Goal: Task Accomplishment & Management: Use online tool/utility

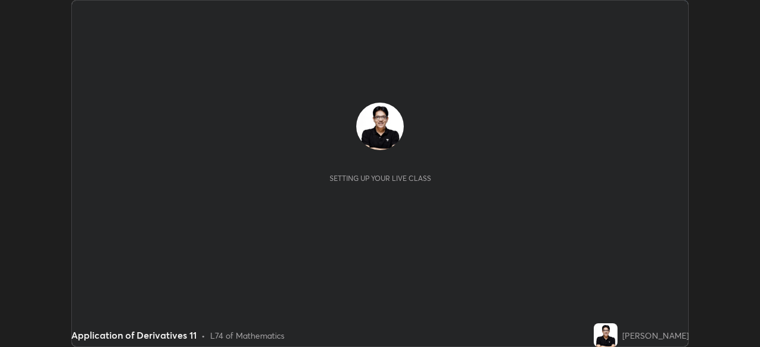
scroll to position [347, 759]
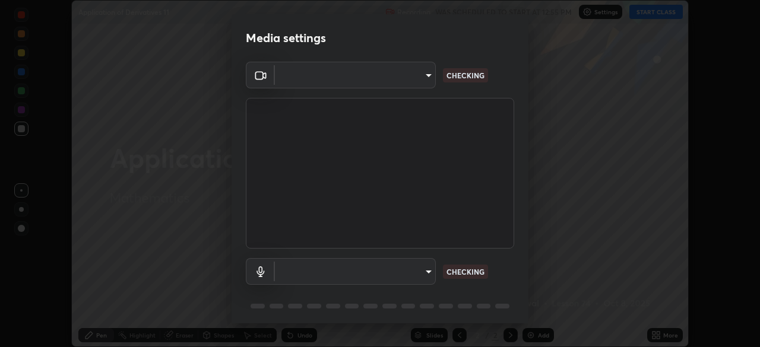
type input "85d16ec95aa84cac57c58139e5cfc4bfb0706547449b22b2f8fda69051d4463f"
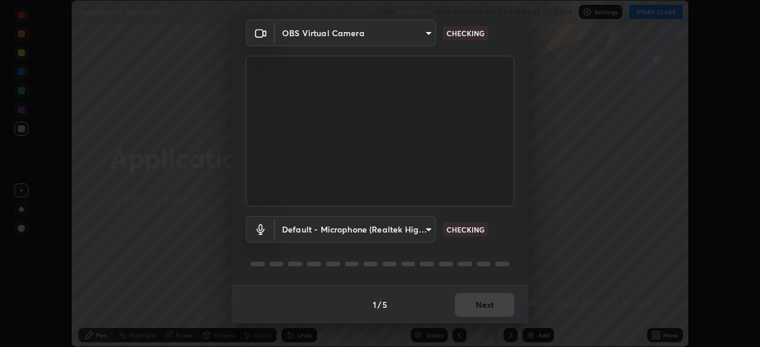
click at [427, 231] on body "Erase all Application of Derivatives 11 Recording WAS SCHEDULED TO START AT 12:…" at bounding box center [380, 173] width 760 height 347
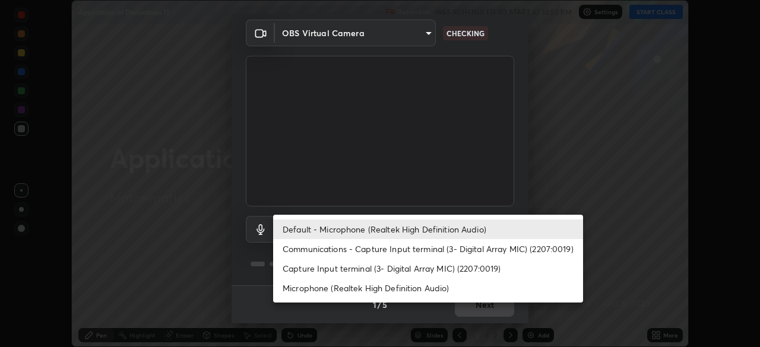
click at [414, 243] on li "Communications - Capture Input terminal (3- Digital Array MIC) (2207:0019)" at bounding box center [428, 249] width 310 height 20
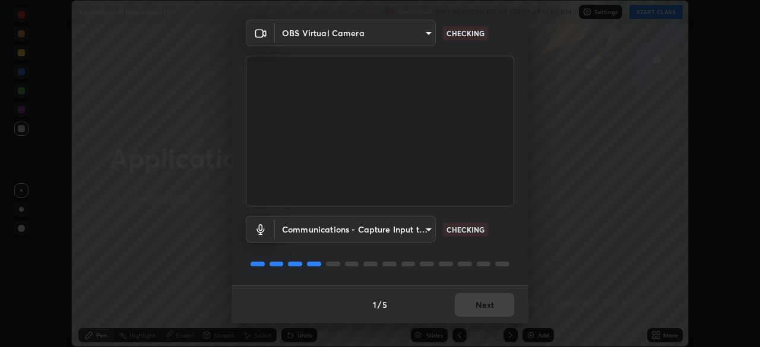
click at [426, 230] on body "Erase all Application of Derivatives 11 Recording WAS SCHEDULED TO START AT 12:…" at bounding box center [380, 173] width 760 height 347
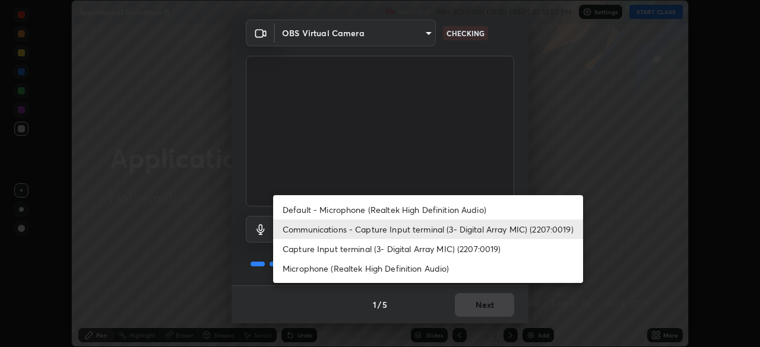
click at [421, 210] on li "Default - Microphone (Realtek High Definition Audio)" at bounding box center [428, 210] width 310 height 20
type input "default"
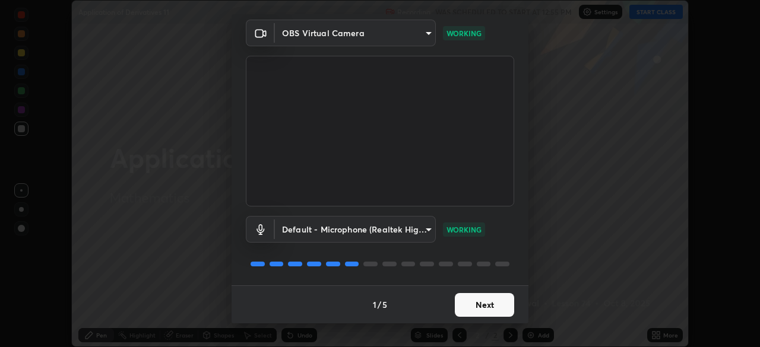
click at [480, 302] on button "Next" at bounding box center [484, 305] width 59 height 24
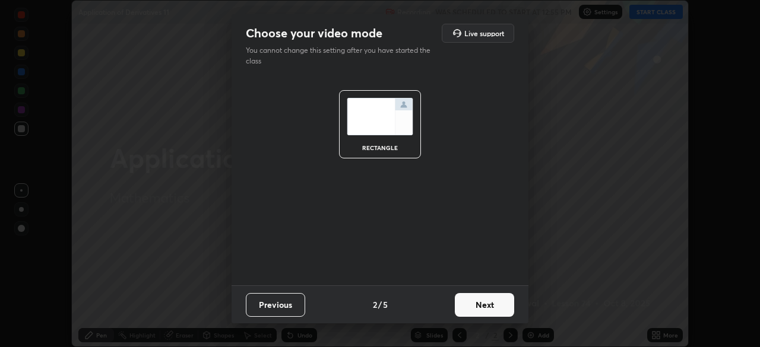
click at [484, 302] on button "Next" at bounding box center [484, 305] width 59 height 24
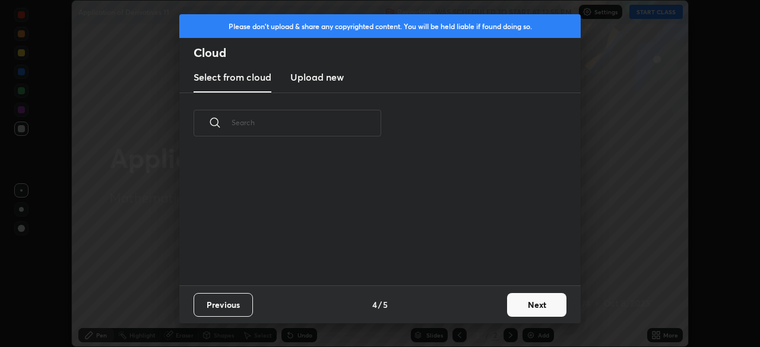
click at [521, 305] on button "Next" at bounding box center [536, 305] width 59 height 24
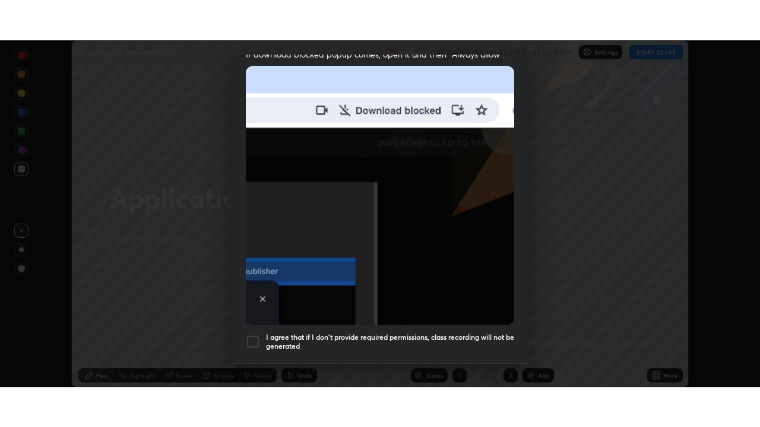
scroll to position [284, 0]
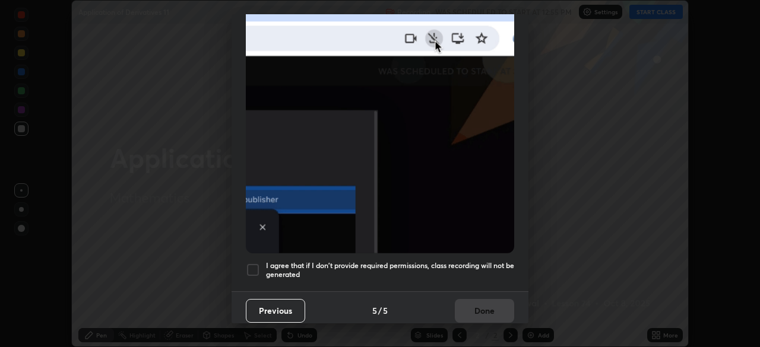
click at [481, 271] on h5 "I agree that if I don't provide required permissions, class recording will not …" at bounding box center [390, 270] width 248 height 18
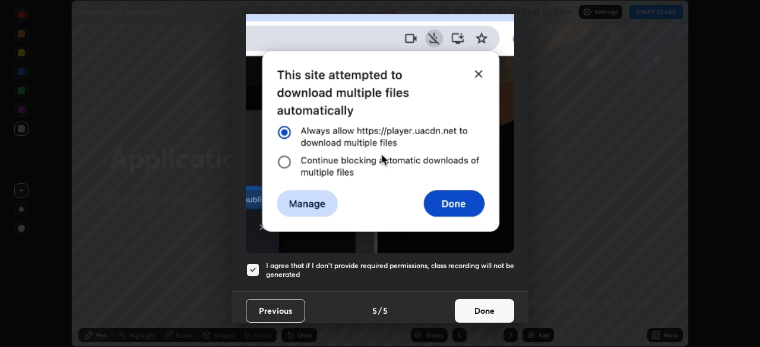
click at [484, 306] on button "Done" at bounding box center [484, 311] width 59 height 24
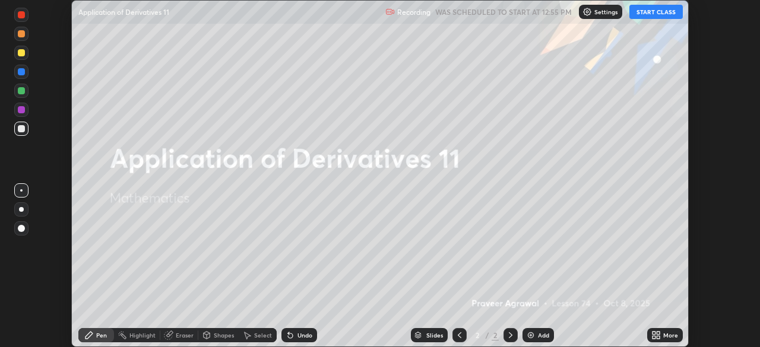
click at [656, 12] on button "START CLASS" at bounding box center [655, 12] width 53 height 14
click at [655, 336] on icon at bounding box center [655, 335] width 9 height 9
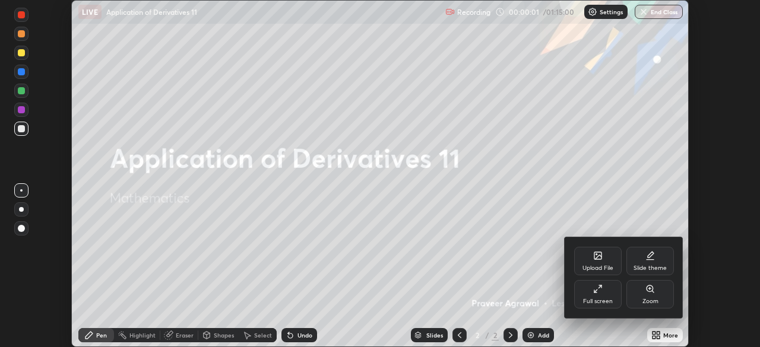
click at [602, 301] on div "Full screen" at bounding box center [598, 302] width 30 height 6
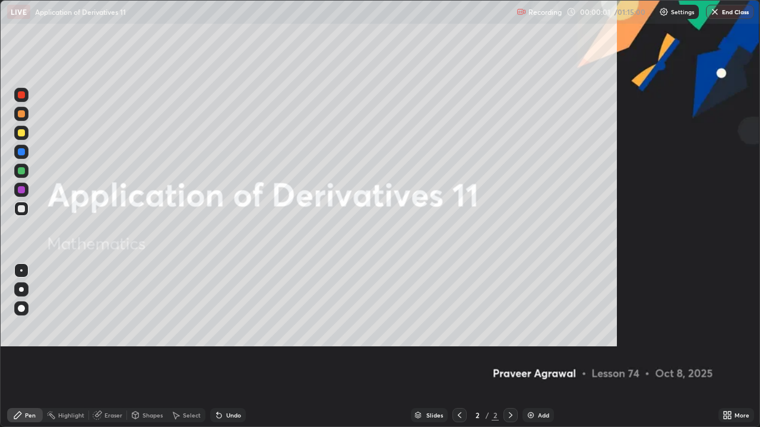
scroll to position [427, 760]
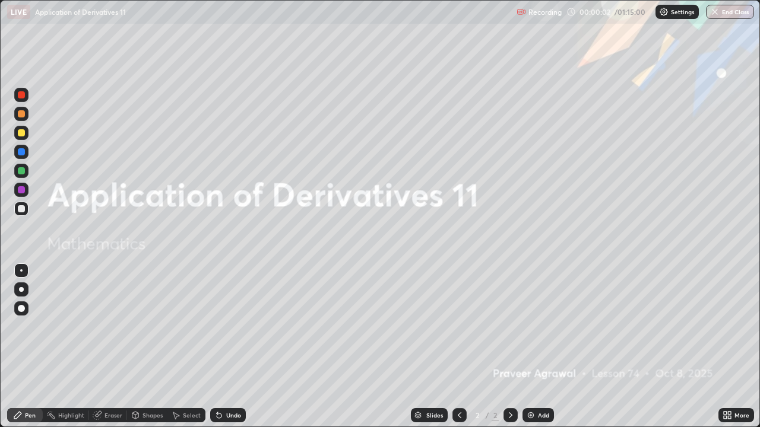
click at [529, 347] on img at bounding box center [530, 415] width 9 height 9
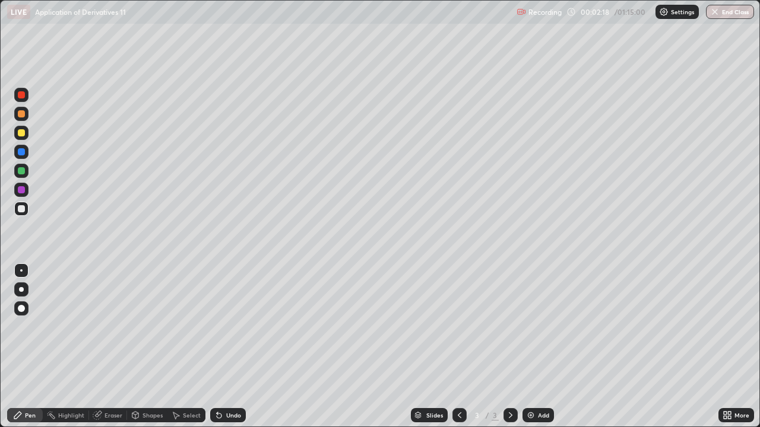
click at [230, 347] on div "Undo" at bounding box center [233, 416] width 15 height 6
click at [228, 347] on div "Undo" at bounding box center [233, 416] width 15 height 6
click at [226, 347] on div "Undo" at bounding box center [233, 416] width 15 height 6
click at [227, 347] on div "Undo" at bounding box center [233, 416] width 15 height 6
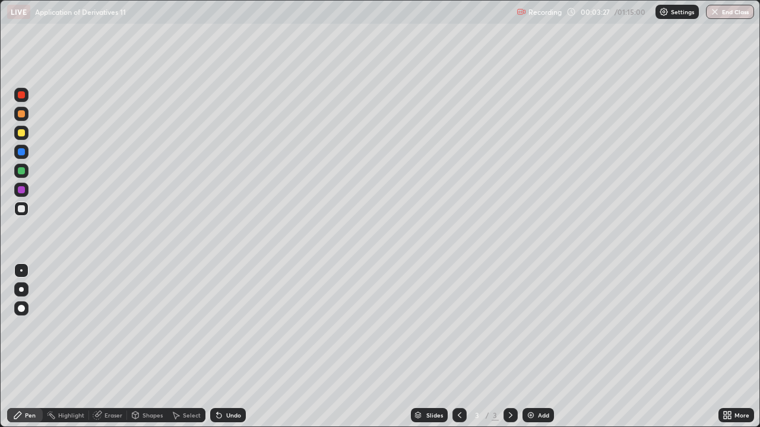
click at [530, 347] on img at bounding box center [530, 415] width 9 height 9
click at [21, 134] on div at bounding box center [21, 132] width 7 height 7
click at [529, 347] on img at bounding box center [530, 415] width 9 height 9
click at [23, 211] on div at bounding box center [21, 208] width 7 height 7
click at [23, 131] on div at bounding box center [21, 132] width 7 height 7
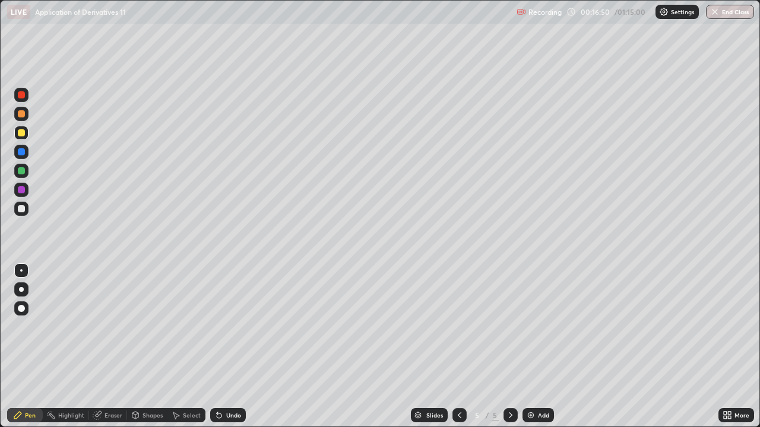
click at [20, 210] on div at bounding box center [21, 208] width 7 height 7
click at [529, 347] on img at bounding box center [530, 415] width 9 height 9
click at [457, 347] on icon at bounding box center [459, 415] width 9 height 9
click at [509, 347] on icon at bounding box center [510, 415] width 9 height 9
click at [529, 347] on img at bounding box center [530, 415] width 9 height 9
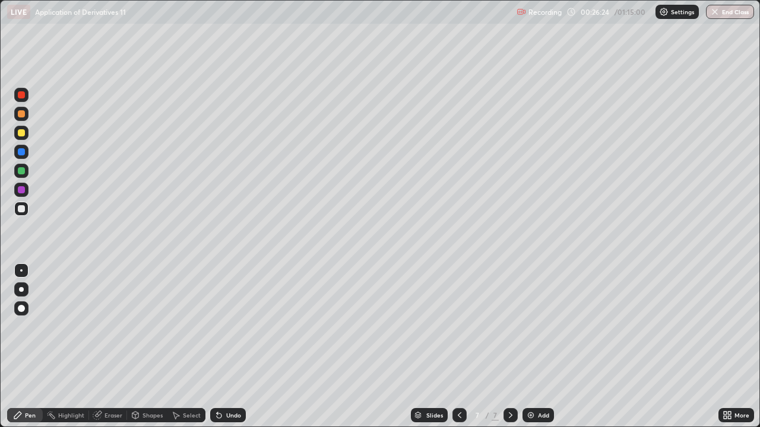
click at [221, 347] on icon at bounding box center [218, 415] width 9 height 9
click at [224, 347] on div "Undo" at bounding box center [228, 415] width 36 height 14
click at [220, 347] on icon at bounding box center [218, 415] width 9 height 9
click at [531, 347] on img at bounding box center [530, 415] width 9 height 9
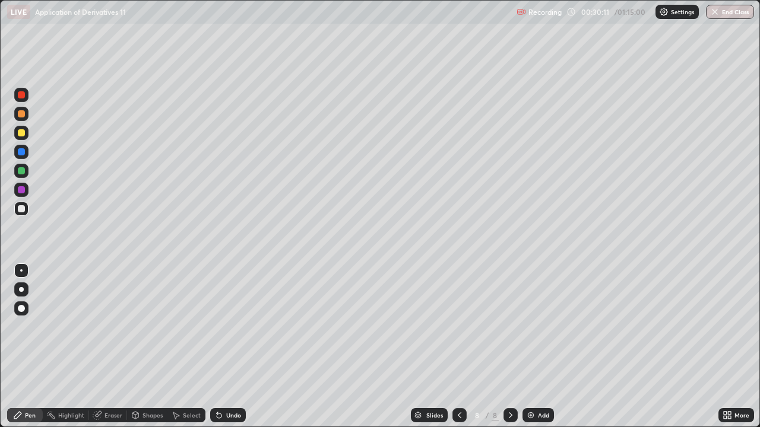
click at [22, 134] on div at bounding box center [21, 132] width 7 height 7
click at [24, 173] on div at bounding box center [21, 170] width 7 height 7
click at [23, 210] on div at bounding box center [21, 208] width 7 height 7
click at [22, 134] on div at bounding box center [21, 132] width 7 height 7
click at [24, 171] on div at bounding box center [21, 170] width 7 height 7
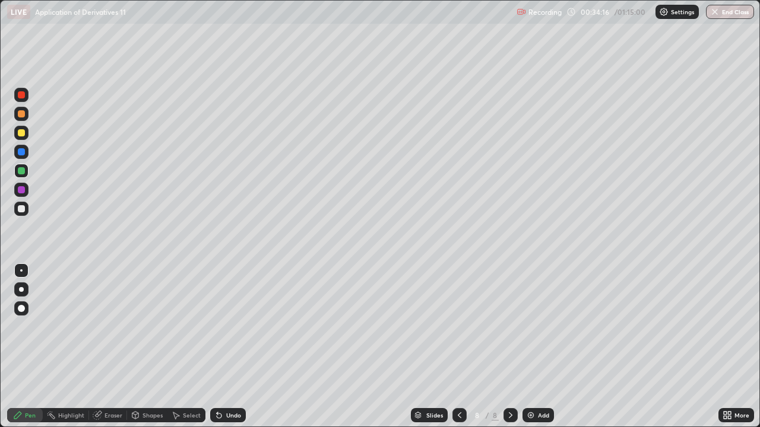
click at [23, 133] on div at bounding box center [21, 132] width 7 height 7
click at [24, 173] on div at bounding box center [21, 170] width 7 height 7
click at [530, 347] on img at bounding box center [530, 415] width 9 height 9
click at [22, 209] on div at bounding box center [21, 208] width 7 height 7
click at [26, 134] on div at bounding box center [21, 133] width 14 height 14
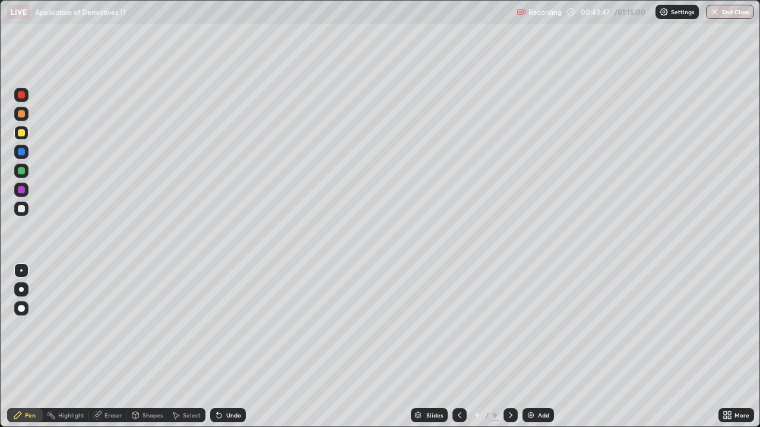
click at [529, 347] on img at bounding box center [530, 415] width 9 height 9
click at [23, 211] on div at bounding box center [21, 208] width 7 height 7
click at [23, 136] on div at bounding box center [21, 132] width 7 height 7
click at [23, 208] on div at bounding box center [21, 208] width 7 height 7
click at [22, 133] on div at bounding box center [21, 132] width 7 height 7
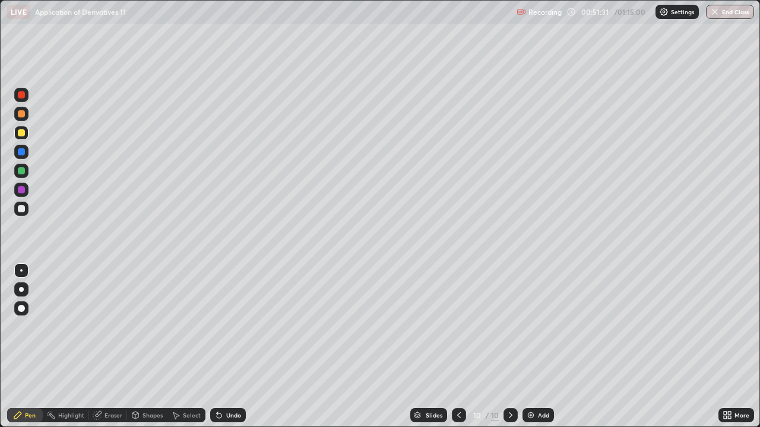
click at [531, 347] on img at bounding box center [530, 415] width 9 height 9
click at [24, 211] on div at bounding box center [21, 208] width 7 height 7
click at [26, 133] on div at bounding box center [21, 133] width 14 height 14
click at [23, 207] on div at bounding box center [21, 208] width 7 height 7
click at [217, 347] on icon at bounding box center [217, 413] width 1 height 1
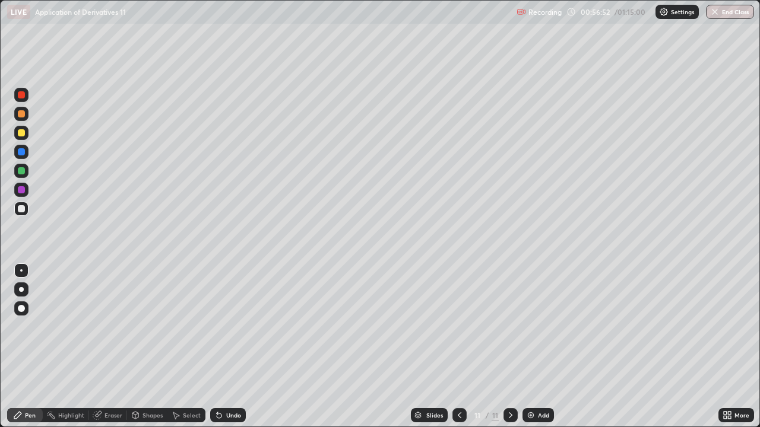
click at [20, 131] on div at bounding box center [21, 132] width 7 height 7
click at [22, 171] on div at bounding box center [21, 170] width 7 height 7
click at [23, 154] on div at bounding box center [21, 151] width 7 height 7
click at [23, 212] on div at bounding box center [21, 208] width 7 height 7
click at [229, 347] on div "Undo" at bounding box center [233, 416] width 15 height 6
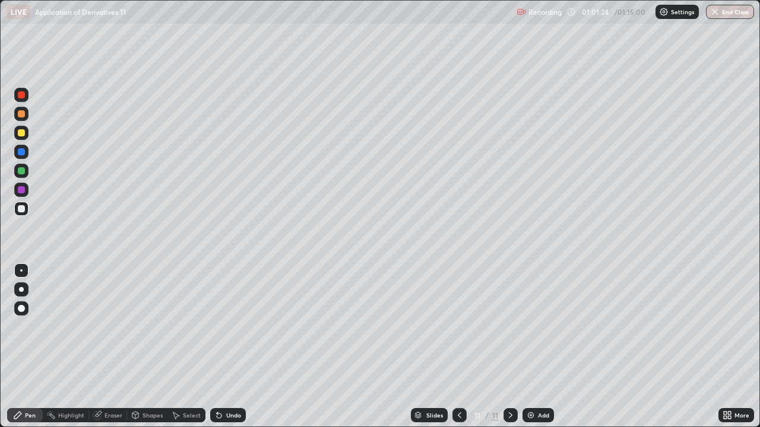
click at [234, 347] on div "Undo" at bounding box center [228, 415] width 36 height 14
click at [236, 347] on div "Undo" at bounding box center [228, 415] width 36 height 14
click at [223, 347] on div "Undo" at bounding box center [228, 415] width 36 height 14
click at [220, 347] on icon at bounding box center [218, 415] width 9 height 9
click at [217, 347] on icon at bounding box center [219, 416] width 5 height 5
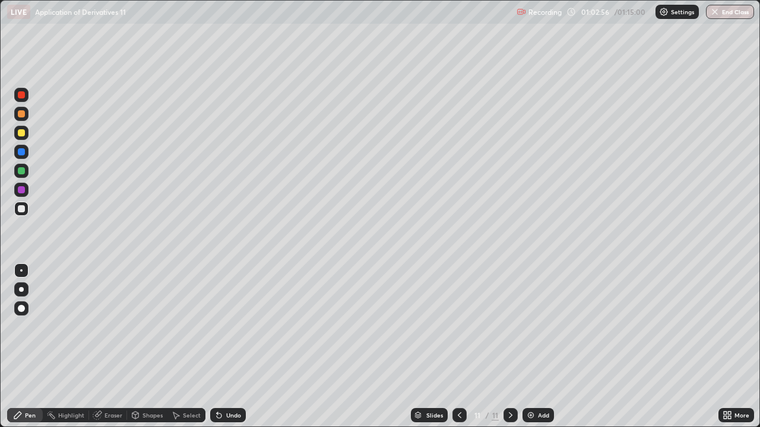
click at [220, 347] on icon at bounding box center [218, 415] width 9 height 9
click at [224, 347] on div "Undo" at bounding box center [228, 415] width 36 height 14
click at [225, 347] on div "Undo" at bounding box center [228, 415] width 36 height 14
click at [722, 8] on button "End Class" at bounding box center [730, 12] width 47 height 14
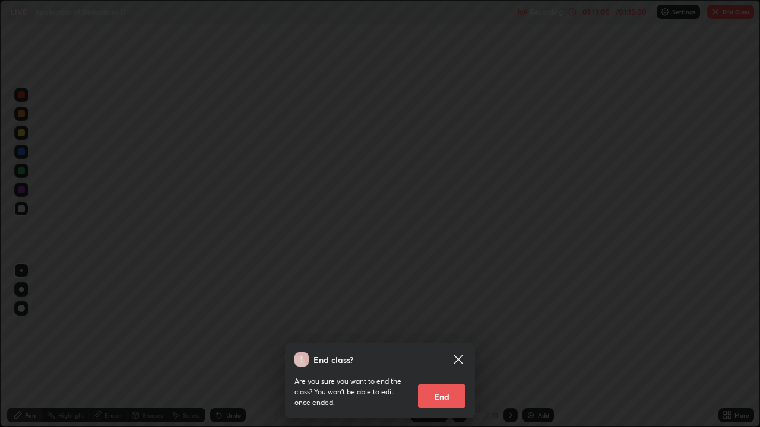
click at [448, 347] on button "End" at bounding box center [441, 397] width 47 height 24
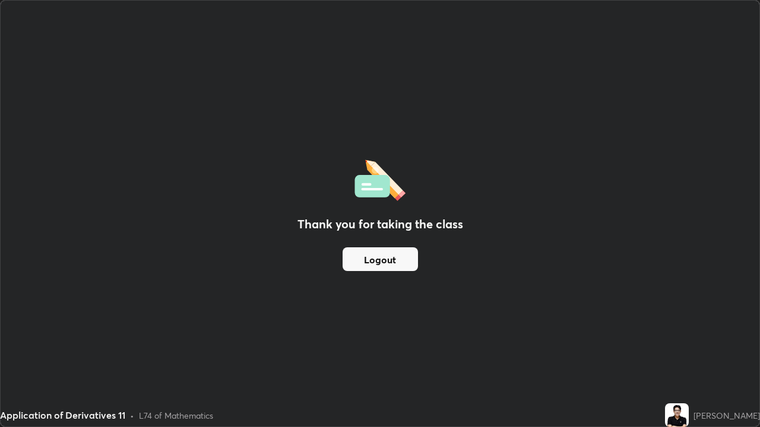
click at [398, 261] on button "Logout" at bounding box center [379, 260] width 75 height 24
